Goal: Task Accomplishment & Management: Manage account settings

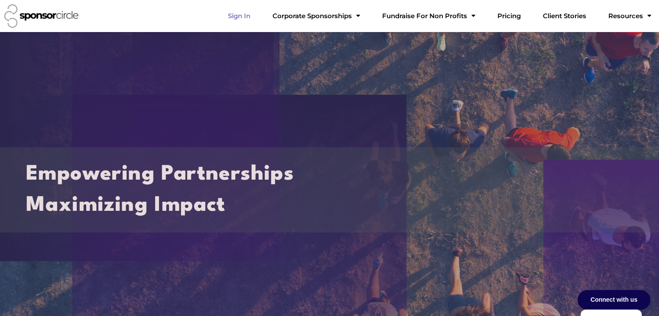
click at [257, 18] on link "Sign In" at bounding box center [239, 15] width 36 height 17
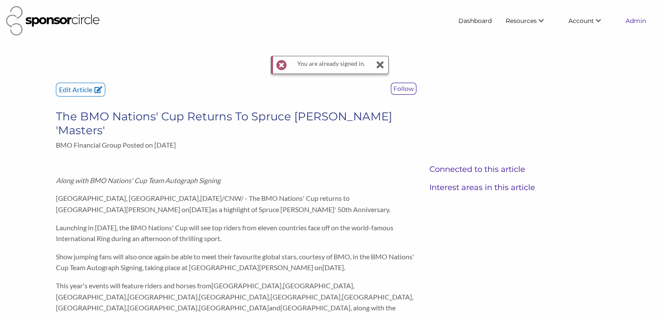
click at [628, 25] on link "Admin" at bounding box center [635, 21] width 34 height 16
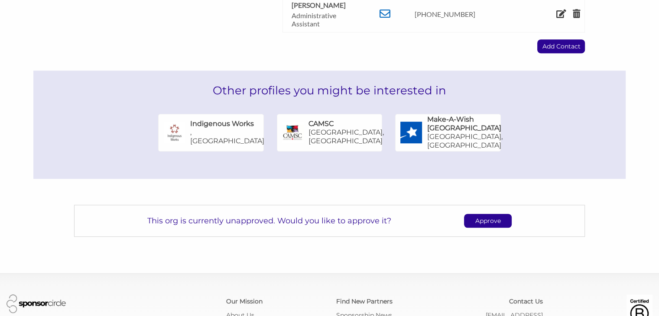
scroll to position [551, 0]
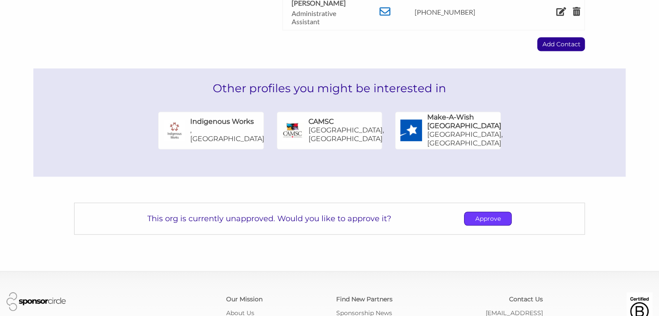
click at [490, 212] on p "Approve" at bounding box center [487, 218] width 47 height 13
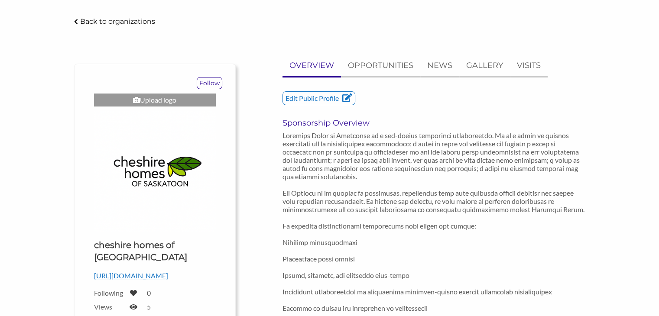
scroll to position [0, 0]
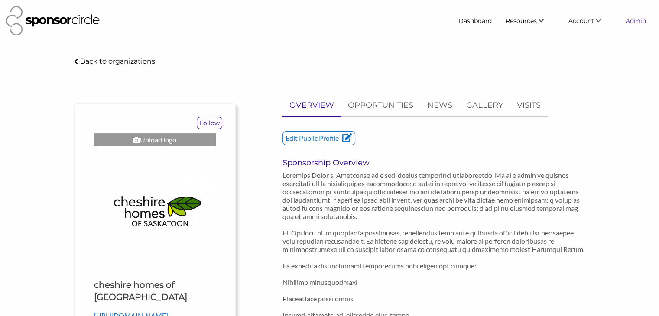
click at [635, 21] on link "Admin" at bounding box center [635, 21] width 34 height 16
